Goal: Task Accomplishment & Management: Use online tool/utility

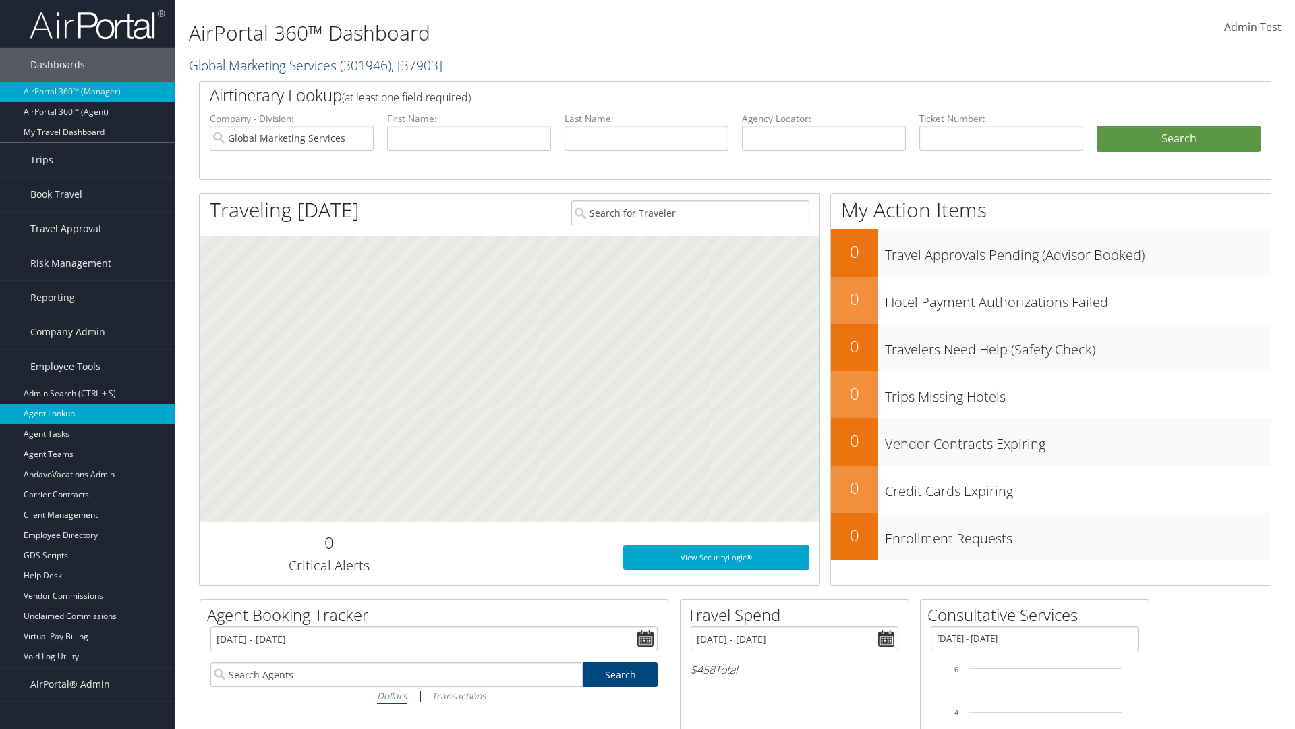
click at [88, 414] on link "Agent Lookup" at bounding box center [87, 413] width 175 height 20
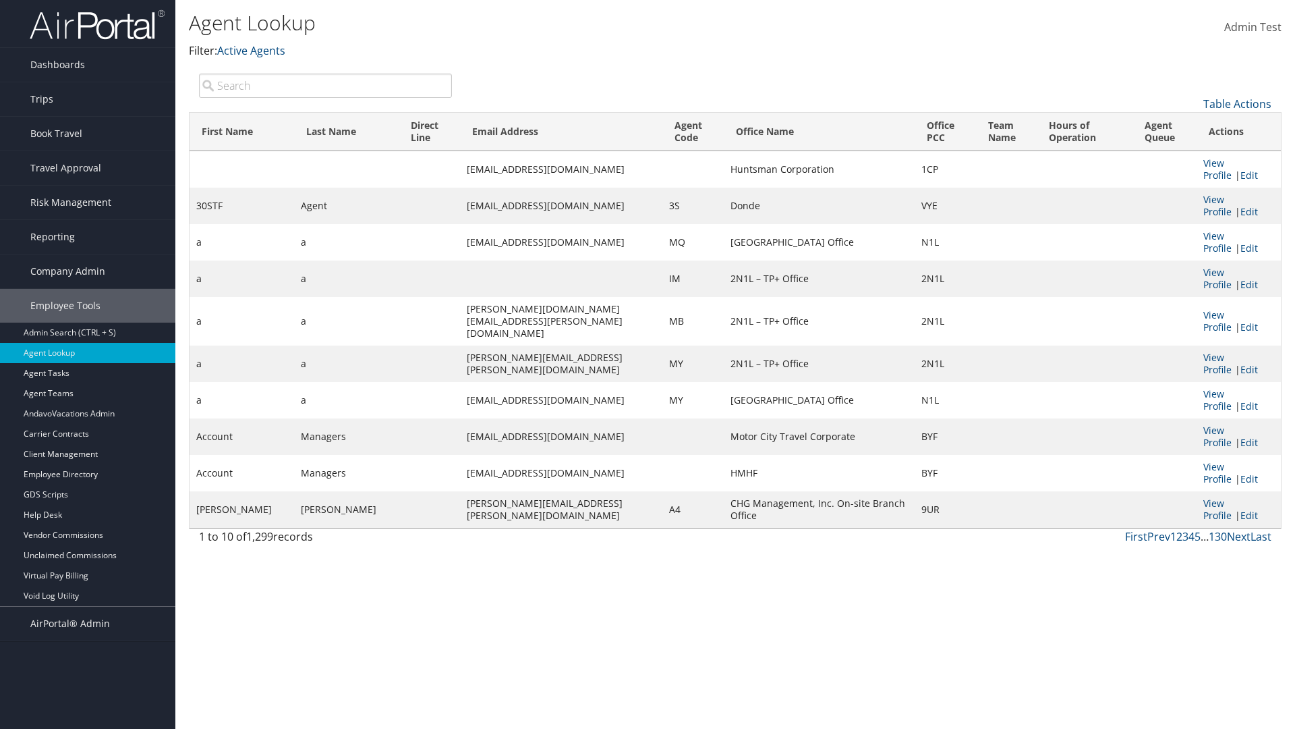
click at [325, 85] on input "search" at bounding box center [325, 86] width 253 height 24
type input "30STF"
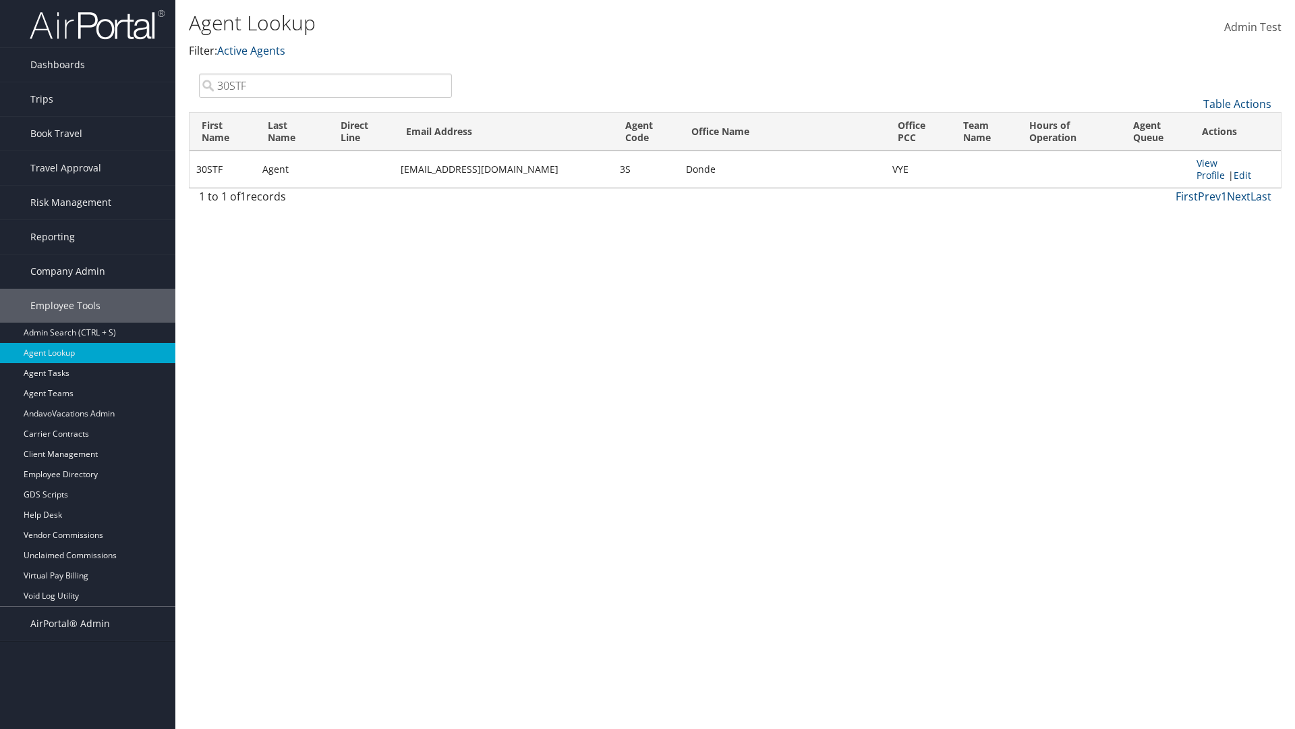
click at [325, 85] on input "30STF" at bounding box center [325, 86] width 253 height 24
type input "Non-existing Name"
click at [325, 85] on input "Non-existing Name" at bounding box center [325, 86] width 253 height 24
type input "Agent"
